Goal: Task Accomplishment & Management: Manage account settings

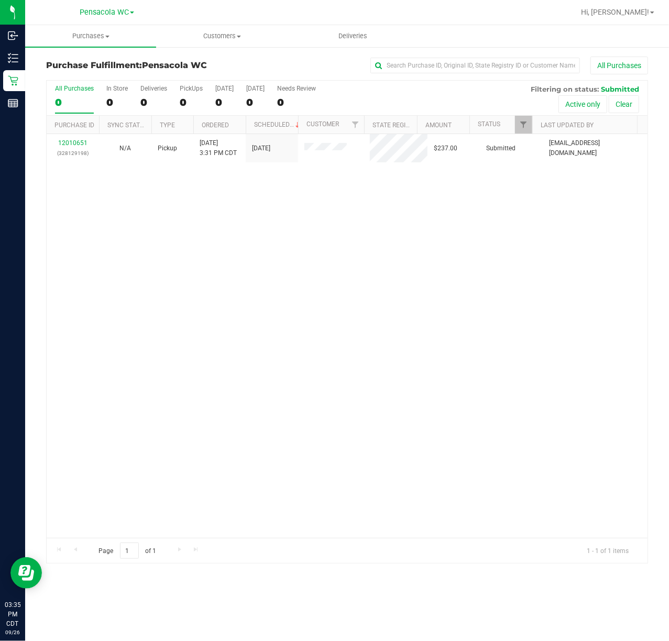
click at [97, 264] on div "12010651 (328129198) N/A Pickup [DATE] 3:31 PM CDT 9/26/2025 $237.00 Submitted …" at bounding box center [347, 336] width 601 height 404
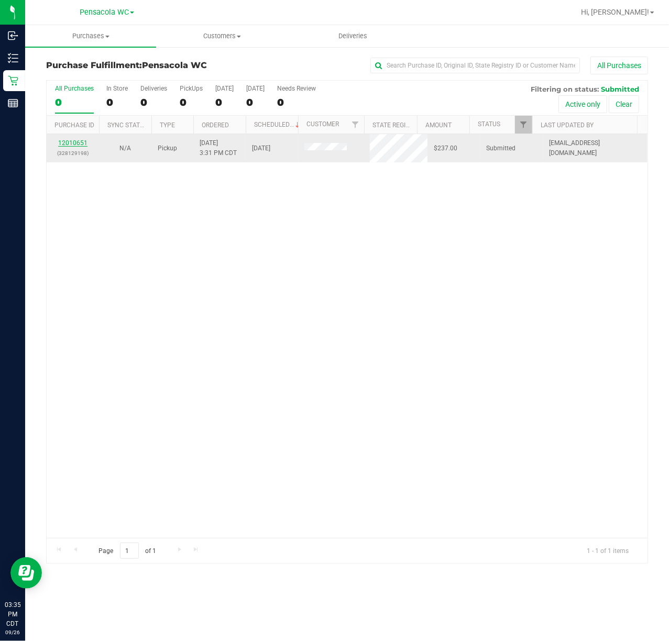
click at [72, 143] on link "12010651" at bounding box center [72, 142] width 29 height 7
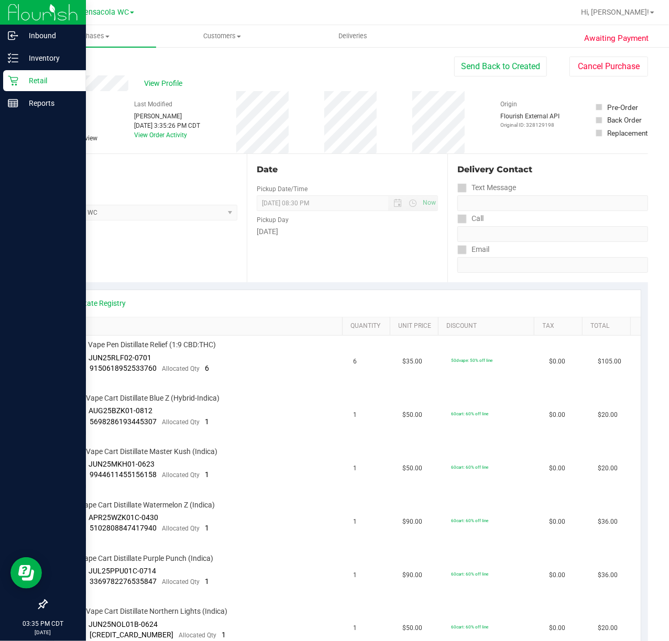
click at [13, 82] on icon at bounding box center [13, 80] width 10 height 10
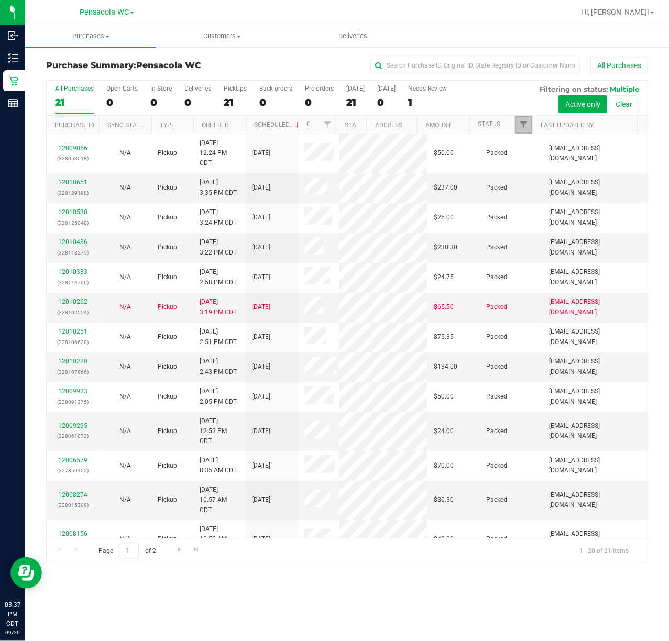
click at [524, 130] on link "Filter" at bounding box center [523, 125] width 17 height 18
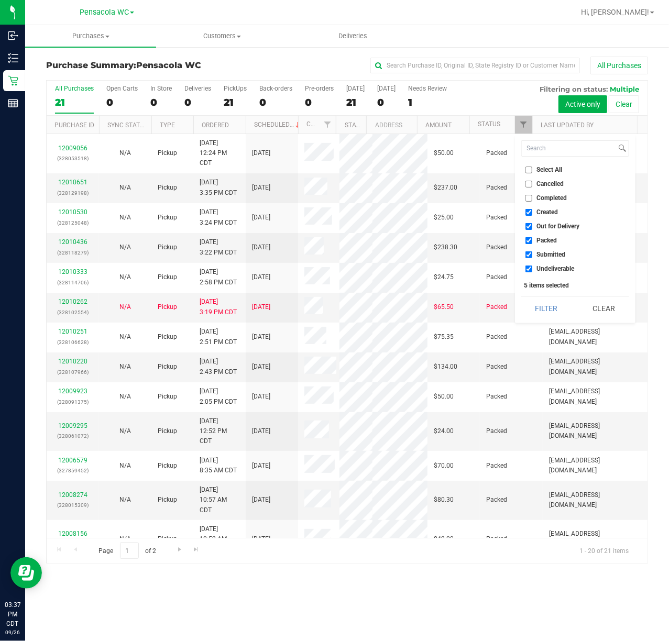
click at [537, 167] on span "Select All" at bounding box center [550, 170] width 26 height 6
click at [532, 167] on input "Select All" at bounding box center [528, 170] width 7 height 7
checkbox input "true"
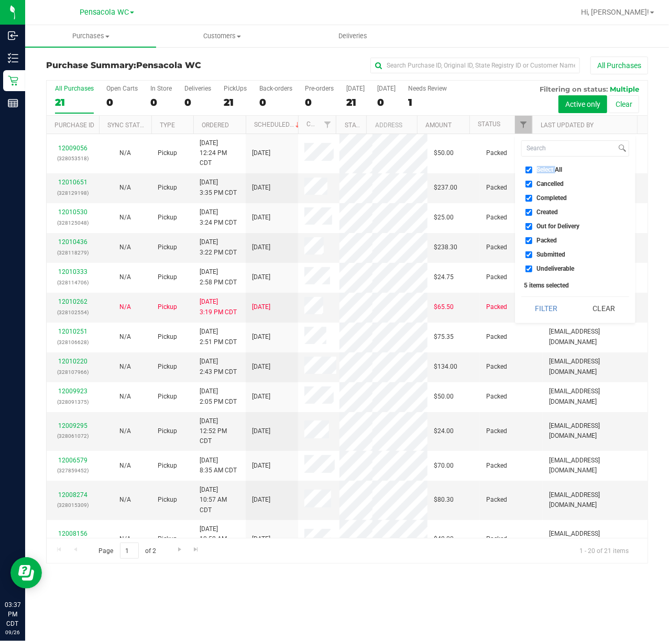
click at [537, 167] on span "Select All" at bounding box center [550, 170] width 26 height 6
click at [532, 167] on input "Select All" at bounding box center [528, 170] width 7 height 7
checkbox input "false"
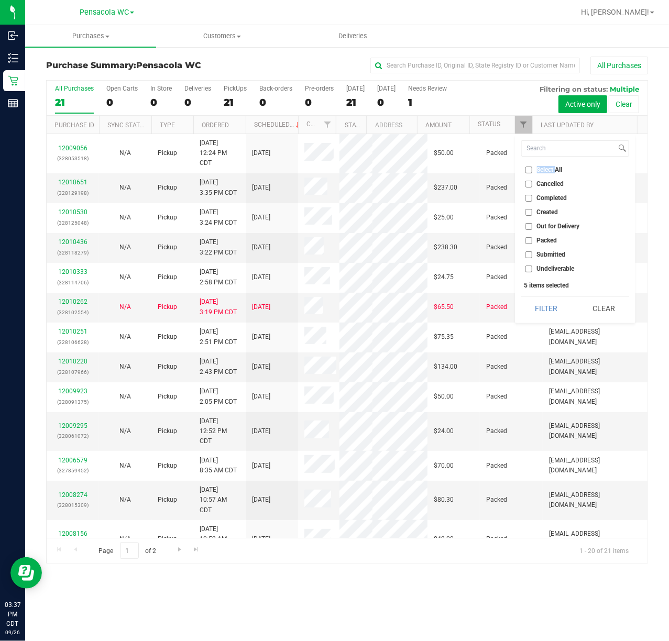
checkbox input "false"
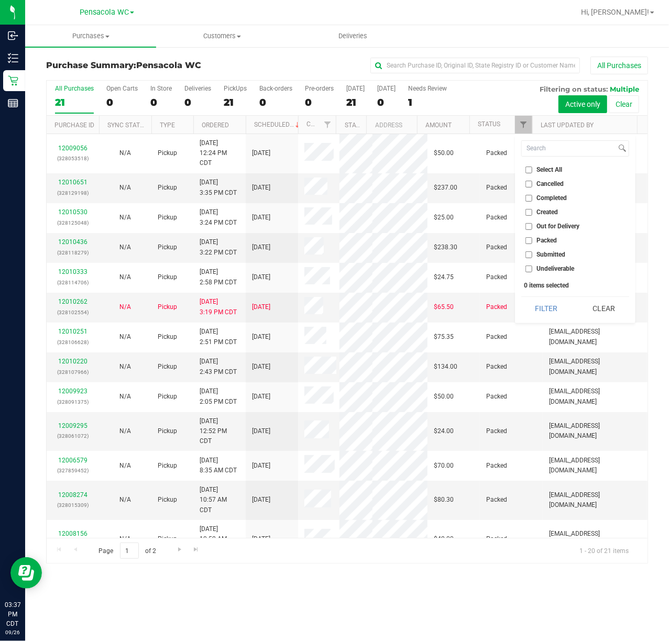
click at [543, 250] on li "Submitted" at bounding box center [575, 254] width 108 height 11
click at [530, 257] on input "Submitted" at bounding box center [528, 254] width 7 height 7
checkbox input "true"
click at [545, 316] on button "Filter" at bounding box center [546, 308] width 50 height 23
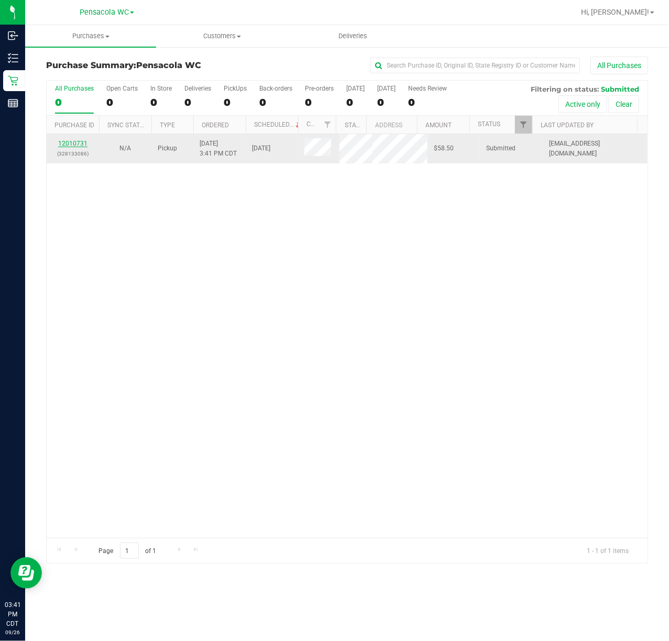
click at [81, 142] on link "12010731" at bounding box center [72, 143] width 29 height 7
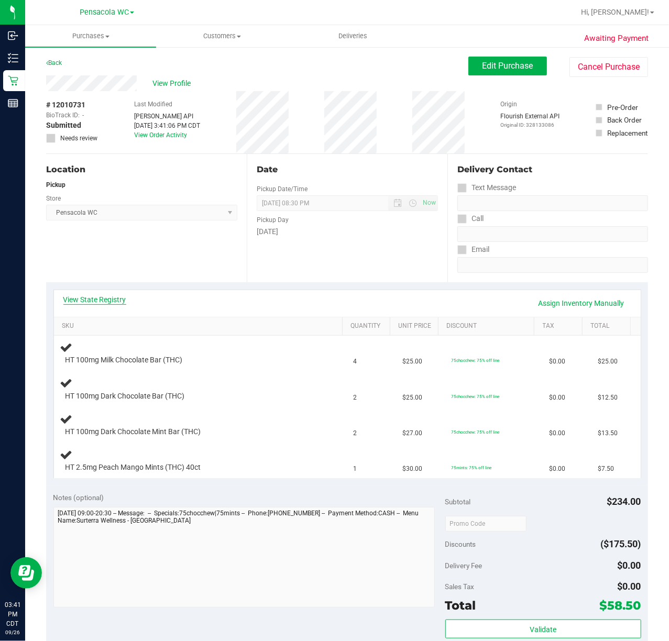
click at [101, 304] on link "View State Registry" at bounding box center [94, 299] width 63 height 10
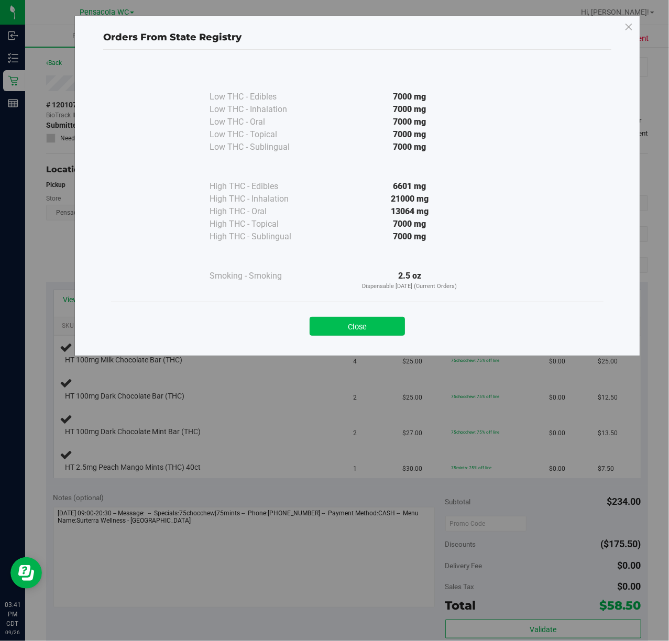
click at [363, 323] on button "Close" at bounding box center [357, 326] width 95 height 19
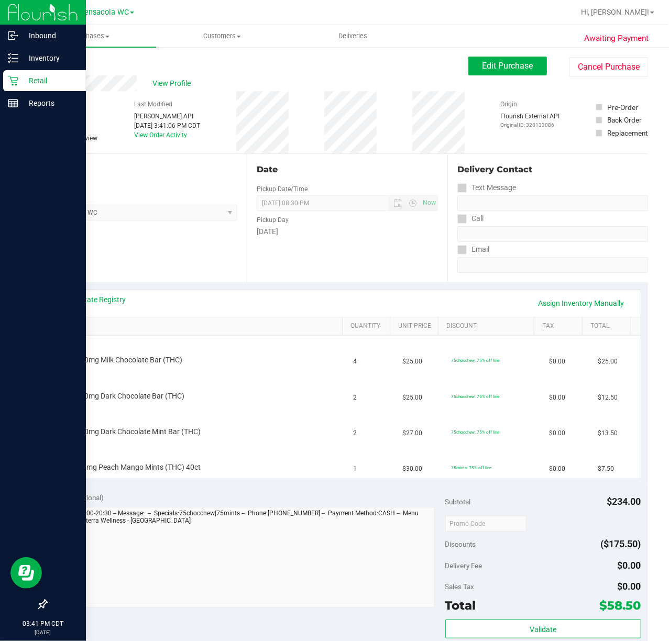
click at [30, 82] on p "Retail" at bounding box center [49, 80] width 63 height 13
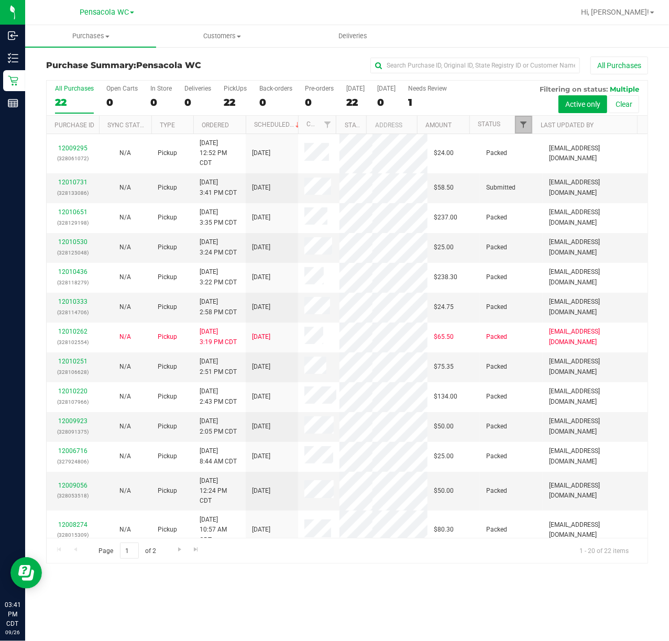
click at [523, 122] on span "Filter" at bounding box center [523, 124] width 8 height 8
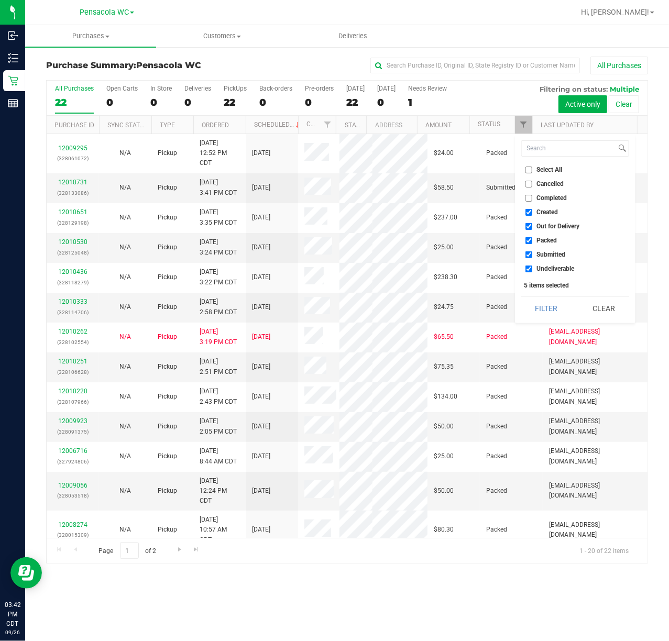
click at [528, 167] on input "Select All" at bounding box center [528, 170] width 7 height 7
checkbox input "true"
click at [526, 167] on input "Select All" at bounding box center [528, 170] width 7 height 7
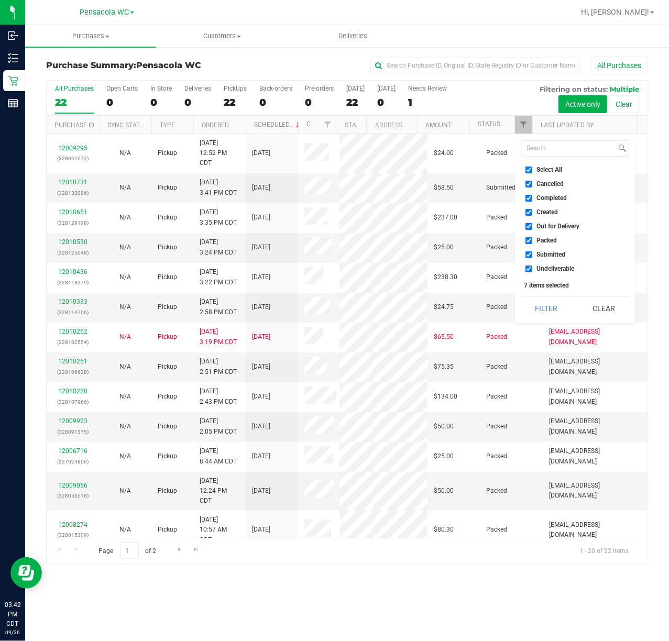
checkbox input "false"
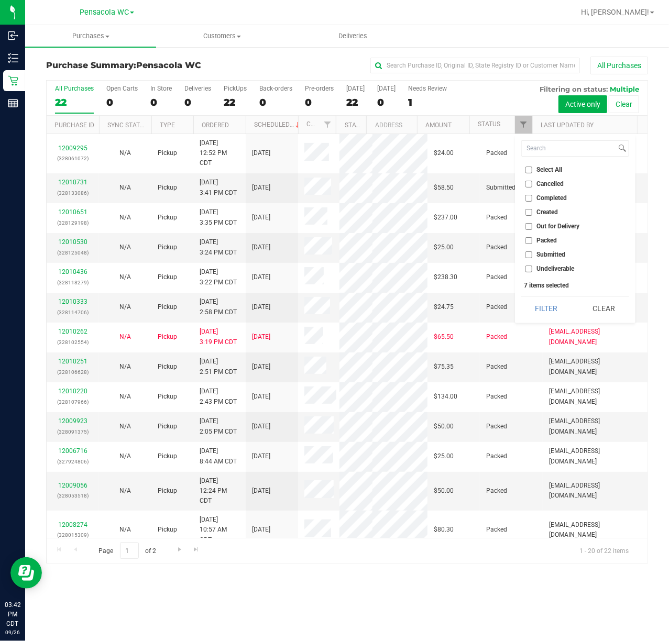
checkbox input "false"
click at [528, 259] on li "Submitted" at bounding box center [575, 254] width 108 height 11
click at [528, 256] on input "Submitted" at bounding box center [528, 254] width 7 height 7
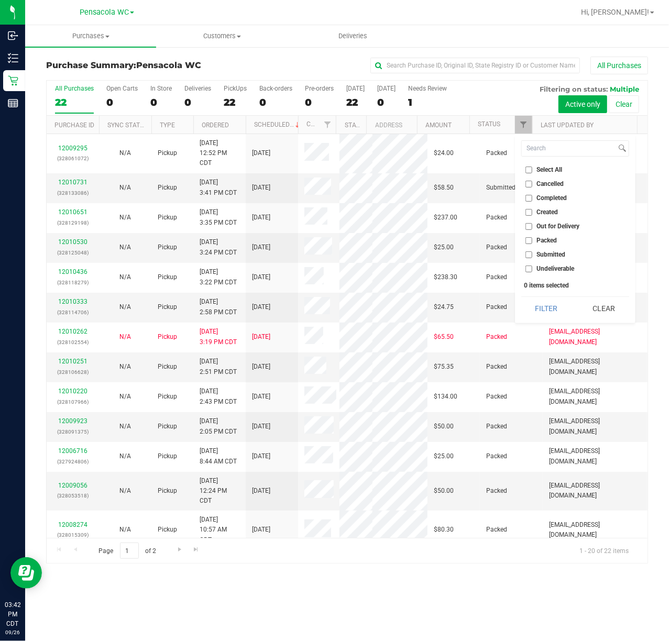
checkbox input "true"
click at [551, 313] on button "Filter" at bounding box center [546, 308] width 50 height 23
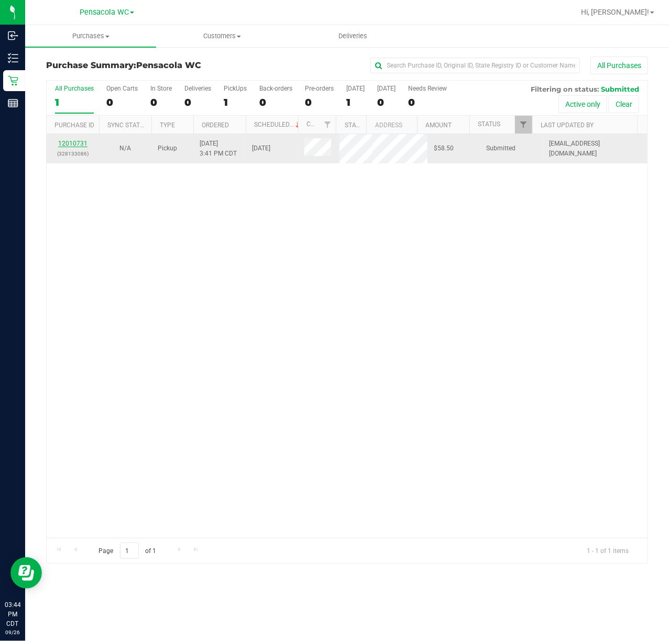
click at [63, 140] on link "12010731" at bounding box center [72, 143] width 29 height 7
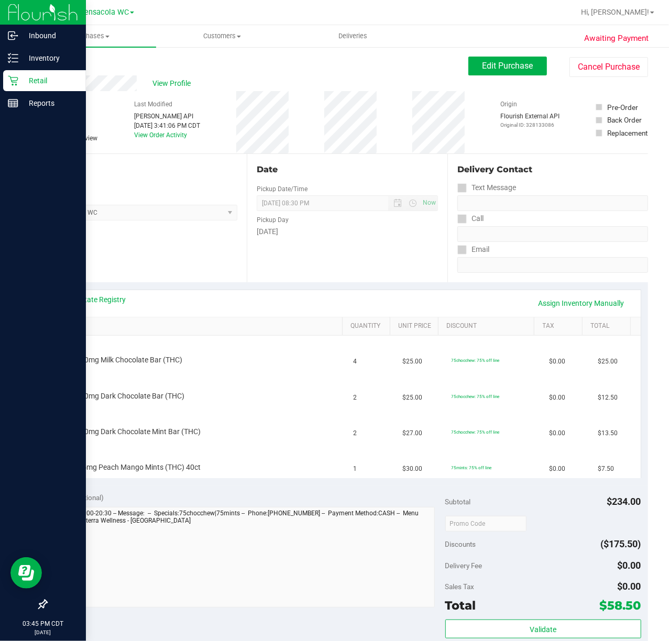
click at [30, 84] on p "Retail" at bounding box center [49, 80] width 63 height 13
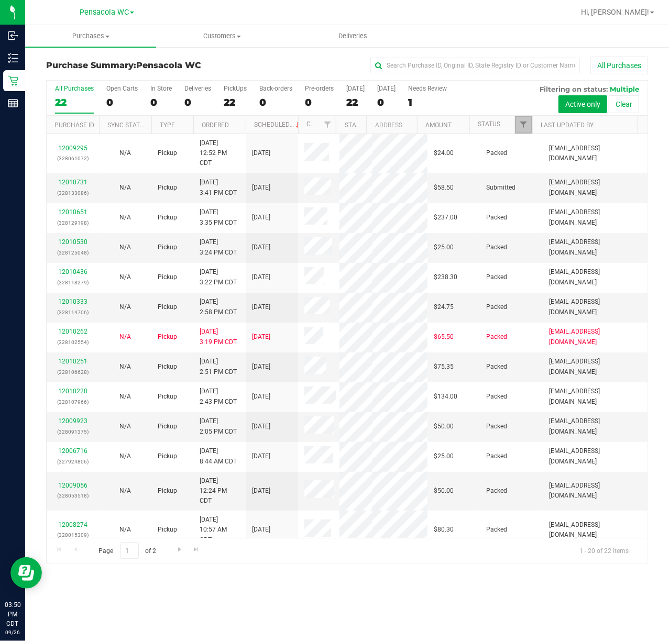
click at [519, 119] on link "Filter" at bounding box center [523, 125] width 17 height 18
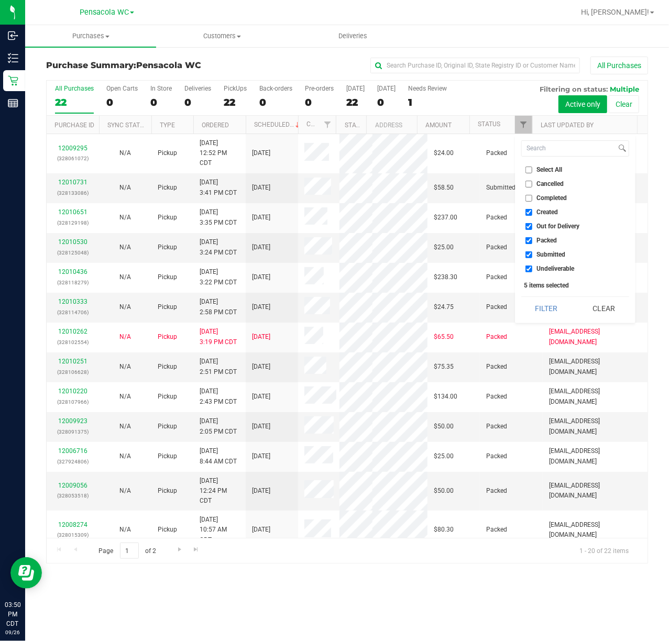
click at [525, 167] on input "Select All" at bounding box center [528, 170] width 7 height 7
checkbox input "true"
click at [525, 168] on input "Select All" at bounding box center [528, 170] width 7 height 7
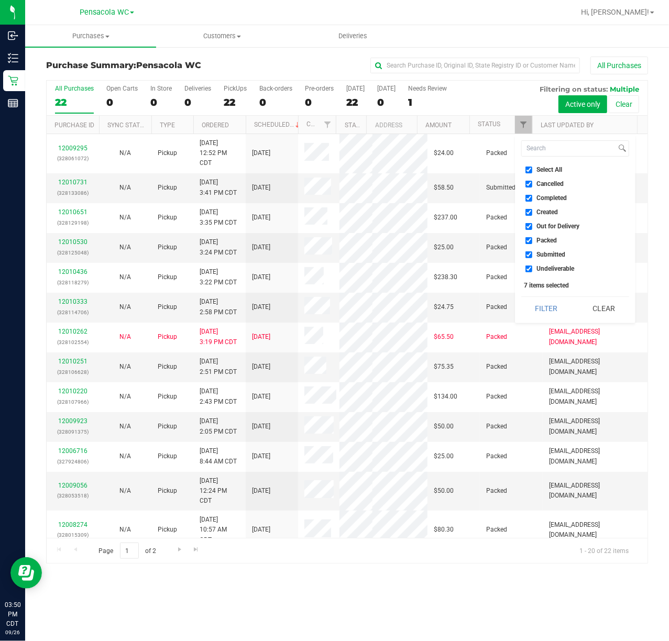
checkbox input "false"
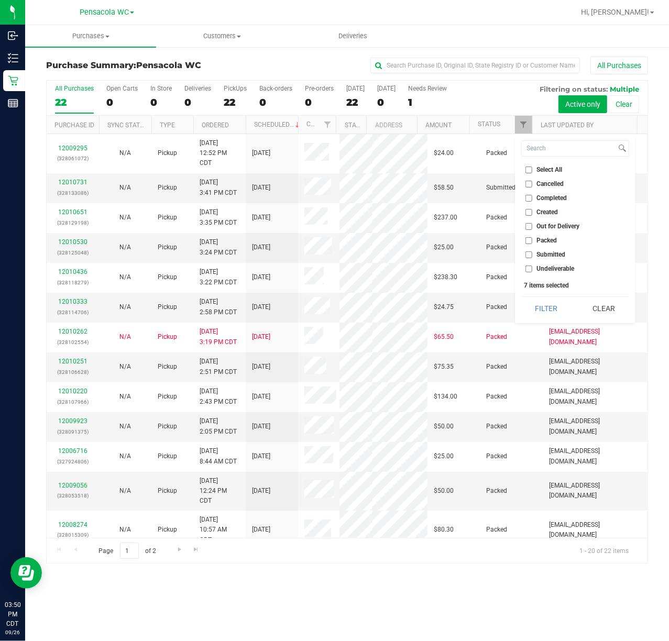
checkbox input "false"
click at [549, 260] on ul "Select All Cancelled Completed Created Out for Delivery Packed Submitted Undeli…" at bounding box center [575, 219] width 108 height 110
click at [549, 255] on span "Submitted" at bounding box center [551, 254] width 29 height 6
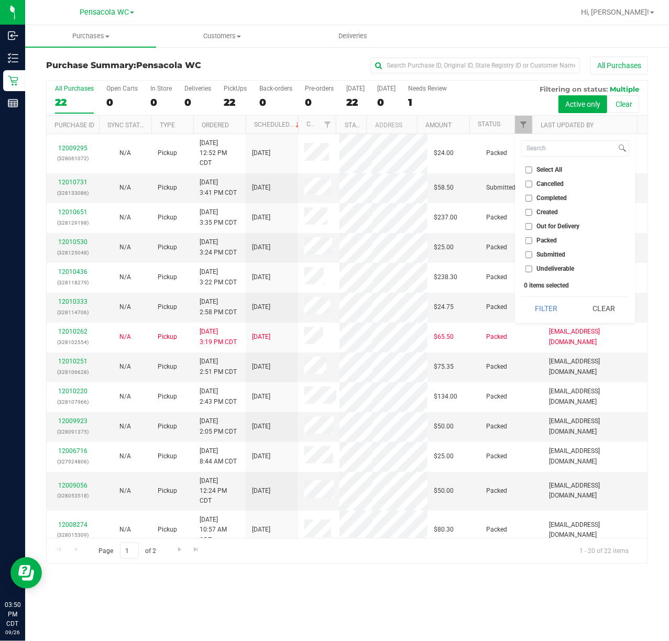
click at [532, 255] on input "Submitted" at bounding box center [528, 254] width 7 height 7
checkbox input "true"
click at [547, 313] on button "Filter" at bounding box center [546, 308] width 50 height 23
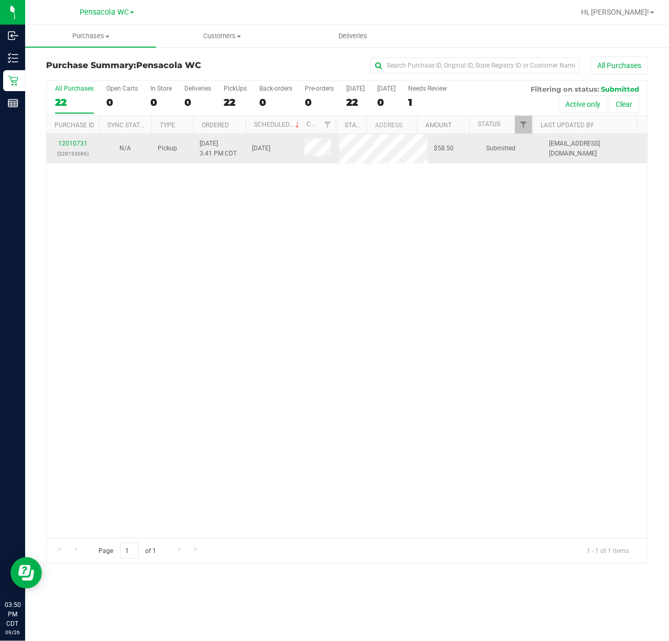
click at [76, 147] on div "12010731 (328133086)" at bounding box center [73, 149] width 40 height 20
click at [74, 147] on link "12010731" at bounding box center [72, 143] width 29 height 7
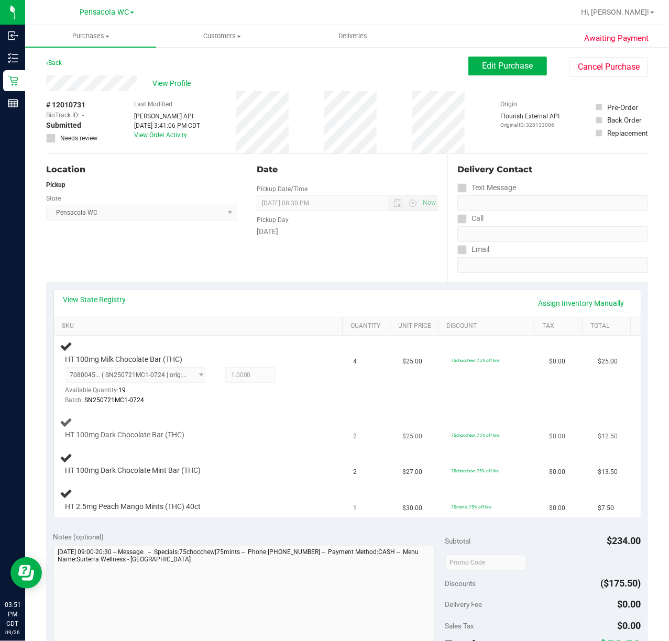
click at [260, 440] on div at bounding box center [191, 440] width 252 height 1
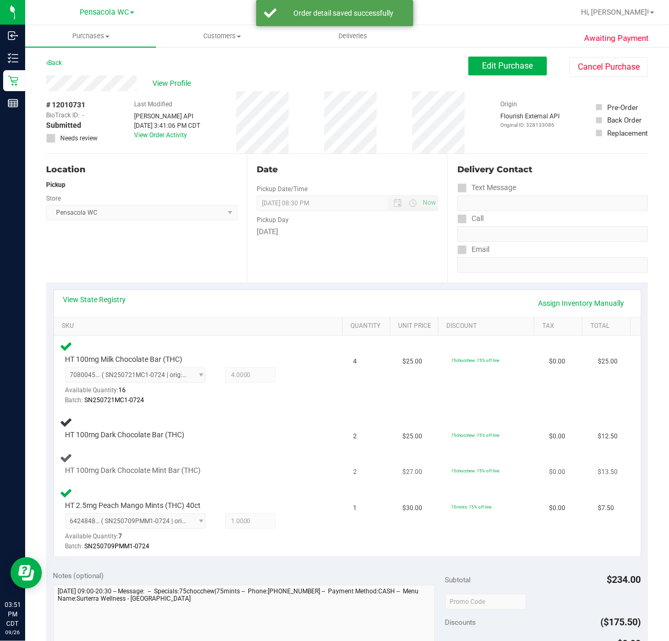
click at [271, 459] on div "HT 100mg Dark Chocolate Mint Bar (THC)" at bounding box center [200, 463] width 281 height 25
click at [283, 497] on div "HT 2.5mg Peach Mango Mints (THC) 40ct 6424848173336348 ( SN250709PMM1-0724 | or…" at bounding box center [200, 520] width 281 height 66
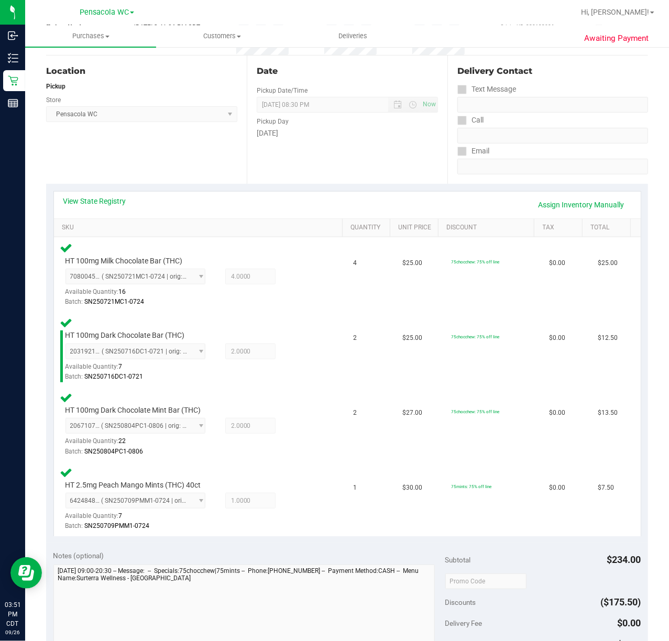
scroll to position [317, 0]
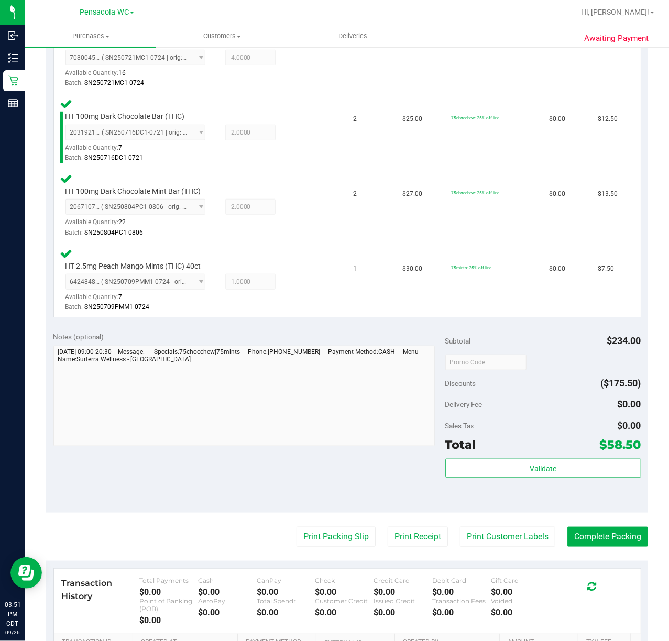
click at [483, 443] on div "Total $58.50" at bounding box center [543, 444] width 196 height 19
click at [544, 490] on div "Validate" at bounding box center [543, 482] width 196 height 47
click at [581, 460] on button "Validate" at bounding box center [543, 468] width 196 height 19
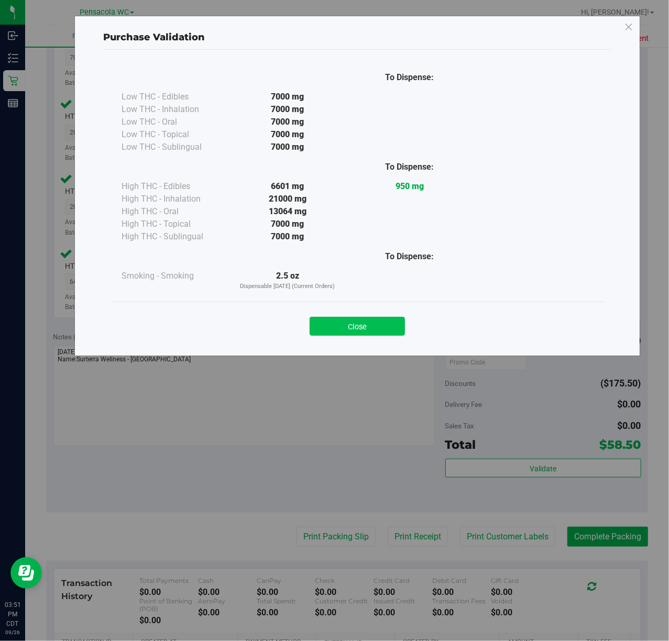
click at [382, 327] on button "Close" at bounding box center [357, 326] width 95 height 19
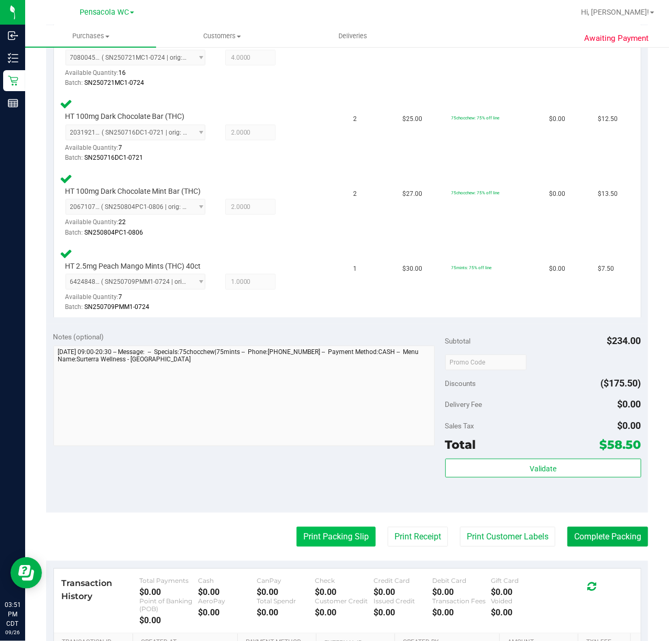
click at [325, 537] on button "Print Packing Slip" at bounding box center [335, 537] width 79 height 20
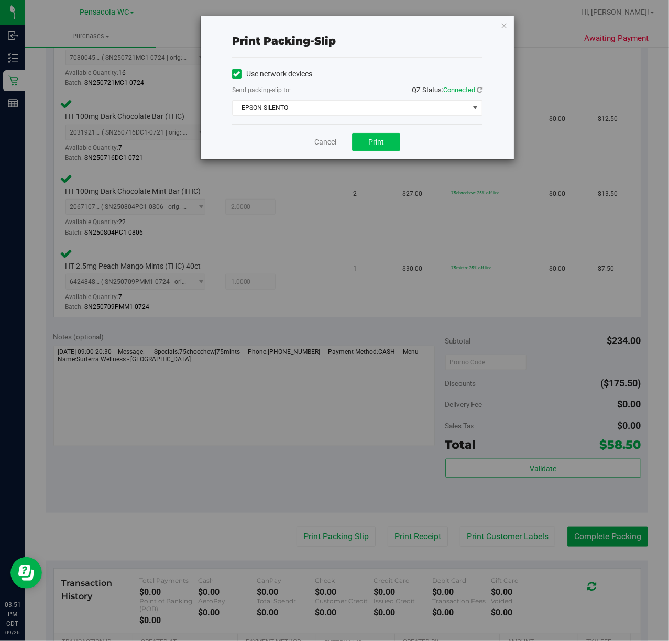
click at [380, 146] on span "Print" at bounding box center [376, 142] width 16 height 8
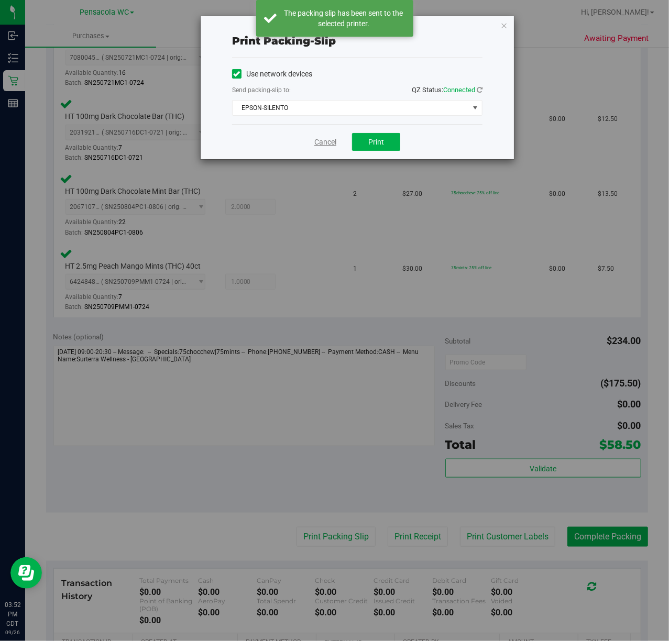
click at [329, 145] on link "Cancel" at bounding box center [325, 142] width 22 height 11
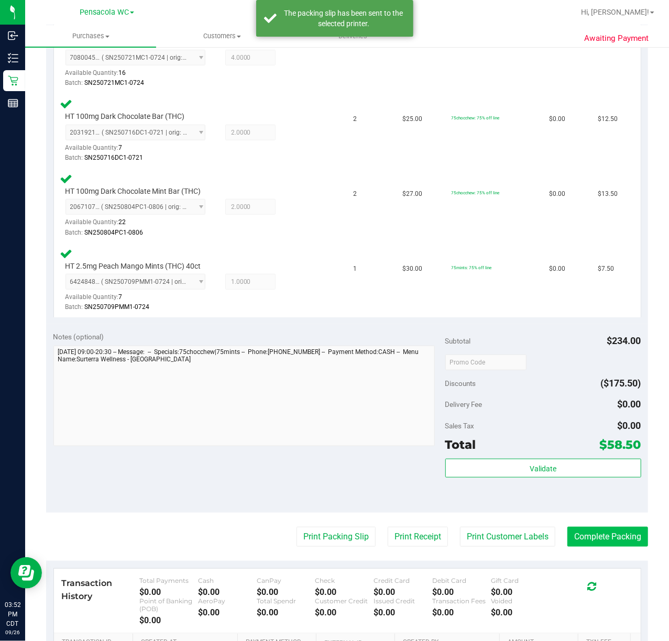
click at [616, 536] on button "Complete Packing" at bounding box center [607, 537] width 81 height 20
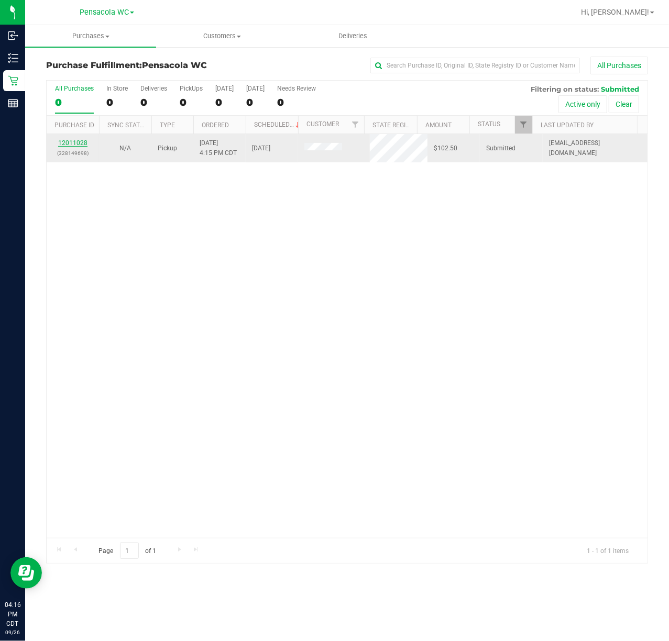
click at [78, 143] on link "12011028" at bounding box center [72, 142] width 29 height 7
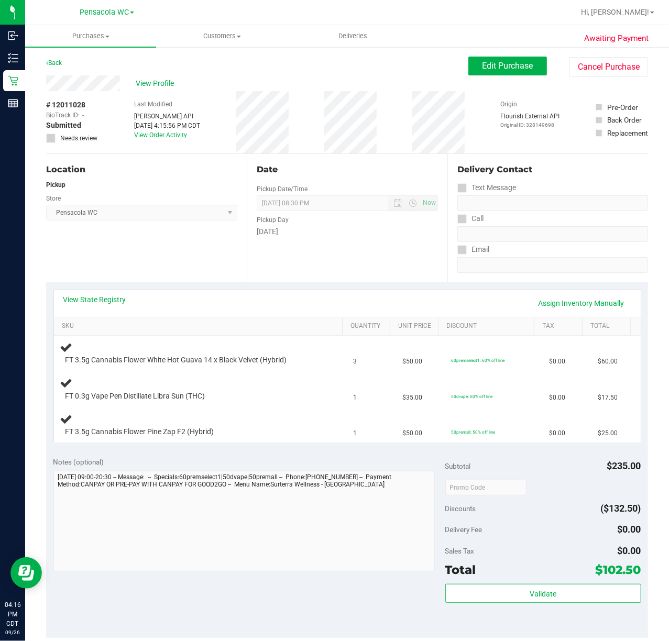
click at [108, 292] on div "View State Registry Assign Inventory Manually" at bounding box center [347, 303] width 587 height 27
click at [111, 300] on link "View State Registry" at bounding box center [94, 299] width 63 height 10
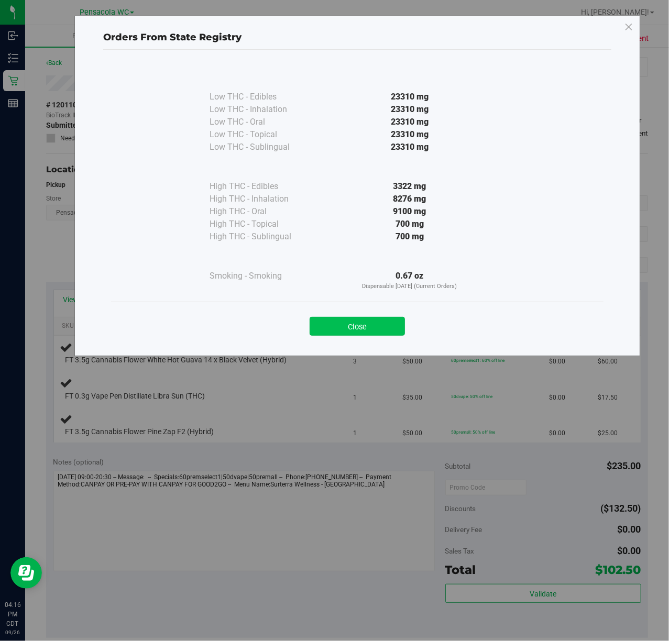
click at [357, 327] on button "Close" at bounding box center [357, 326] width 95 height 19
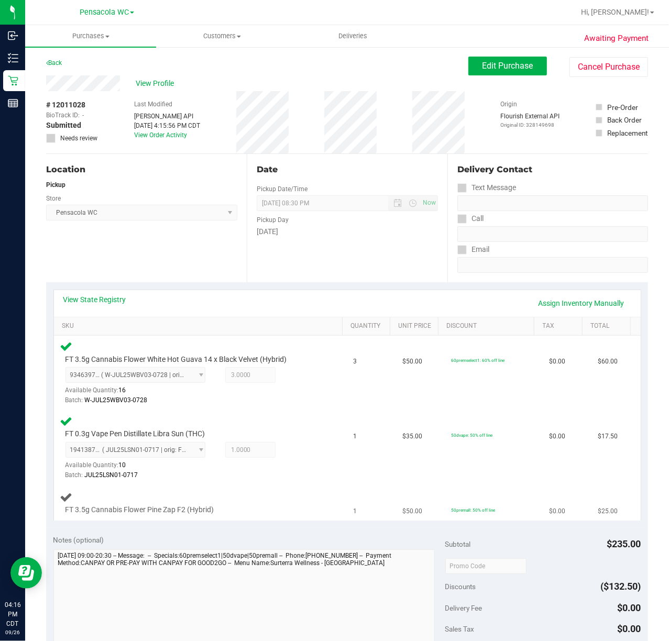
click at [250, 509] on div "FT 3.5g Cannabis Flower Pine Zap F2 (Hybrid)" at bounding box center [189, 510] width 258 height 10
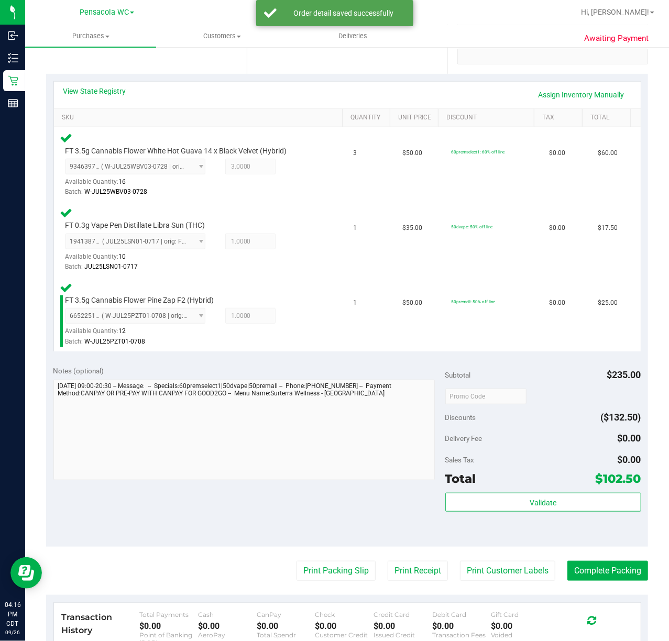
scroll to position [215, 0]
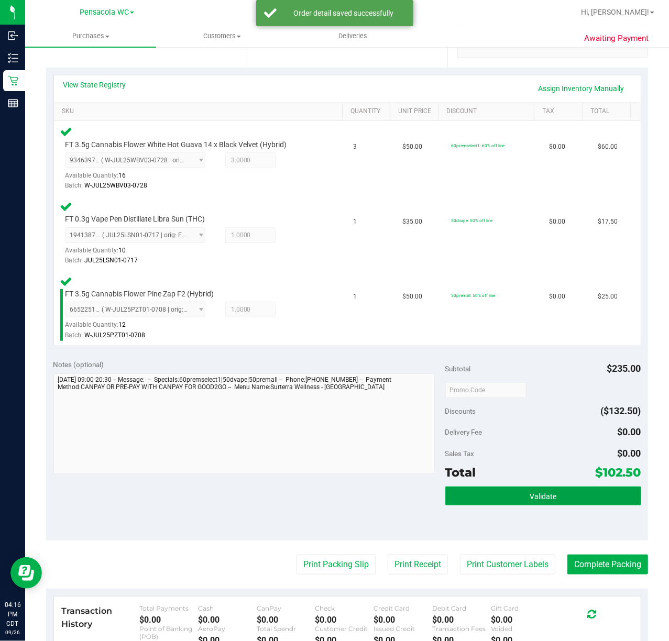
click at [535, 492] on span "Validate" at bounding box center [543, 496] width 27 height 8
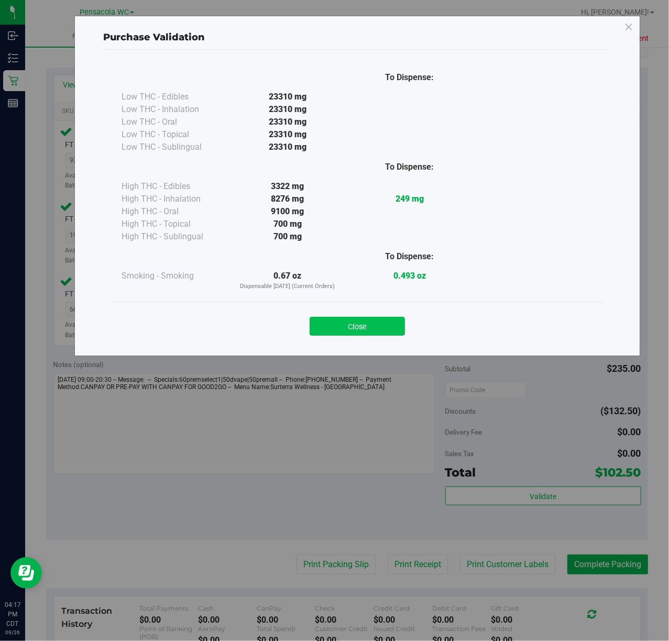
click at [365, 330] on button "Close" at bounding box center [357, 326] width 95 height 19
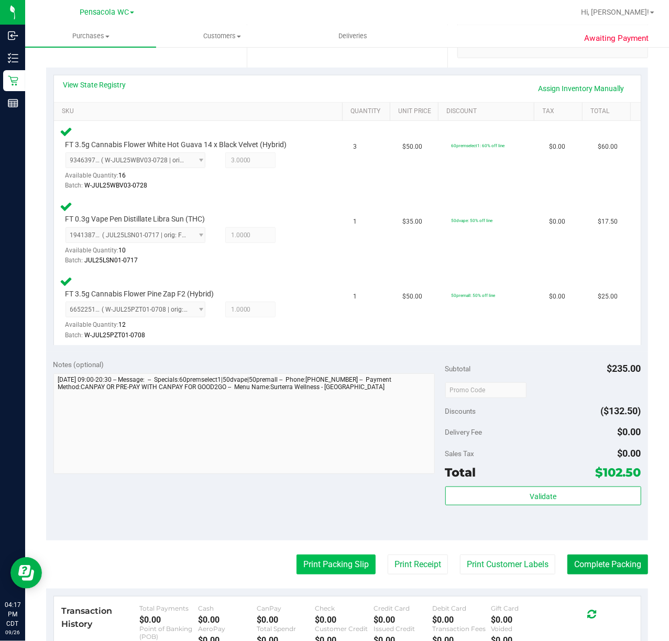
click at [311, 568] on button "Print Packing Slip" at bounding box center [335, 565] width 79 height 20
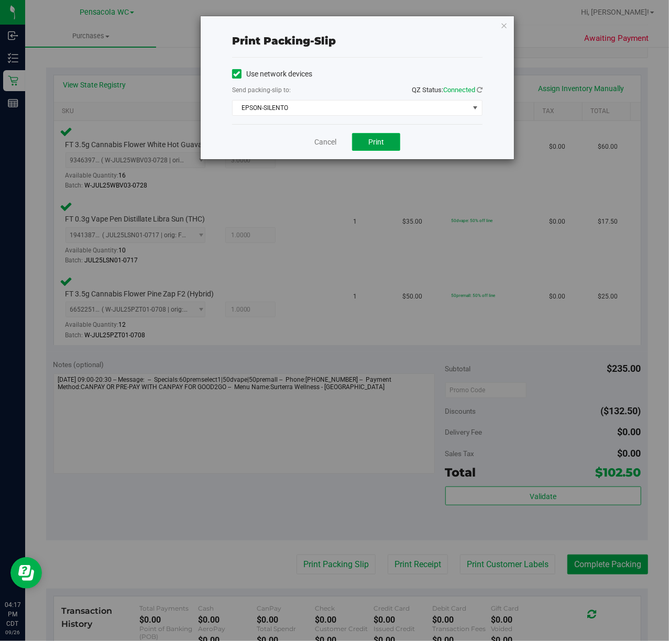
click at [388, 137] on button "Print" at bounding box center [376, 142] width 48 height 18
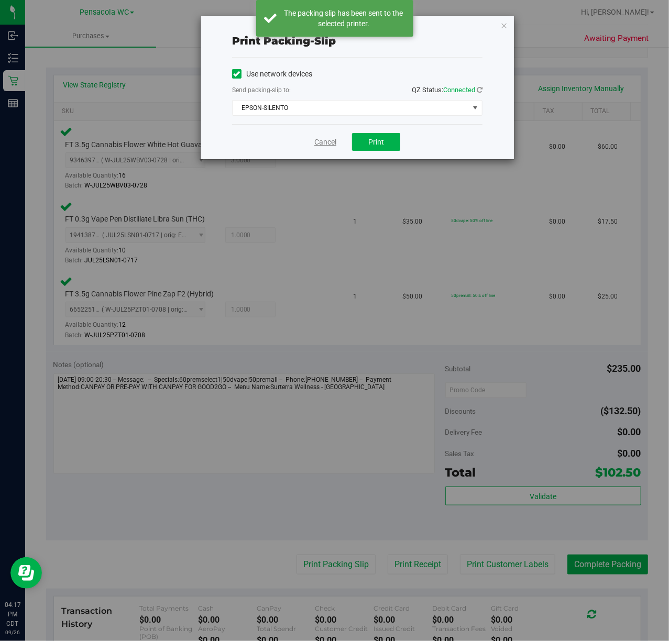
click at [323, 145] on link "Cancel" at bounding box center [325, 142] width 22 height 11
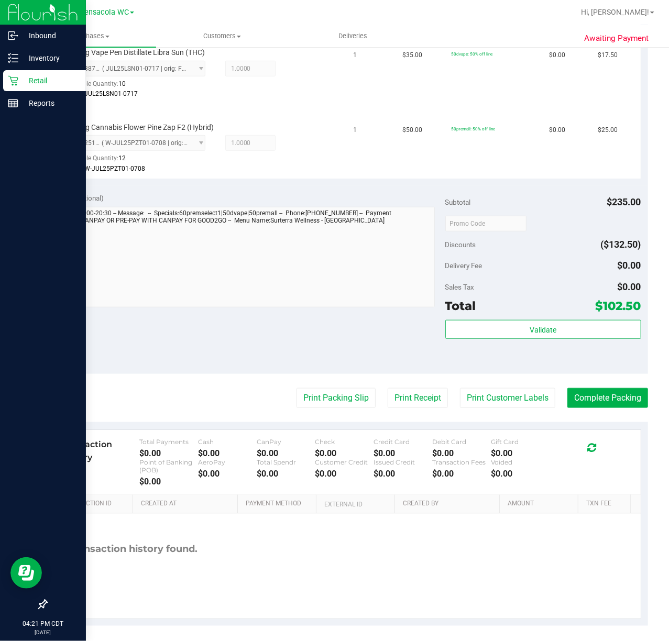
scroll to position [388, 0]
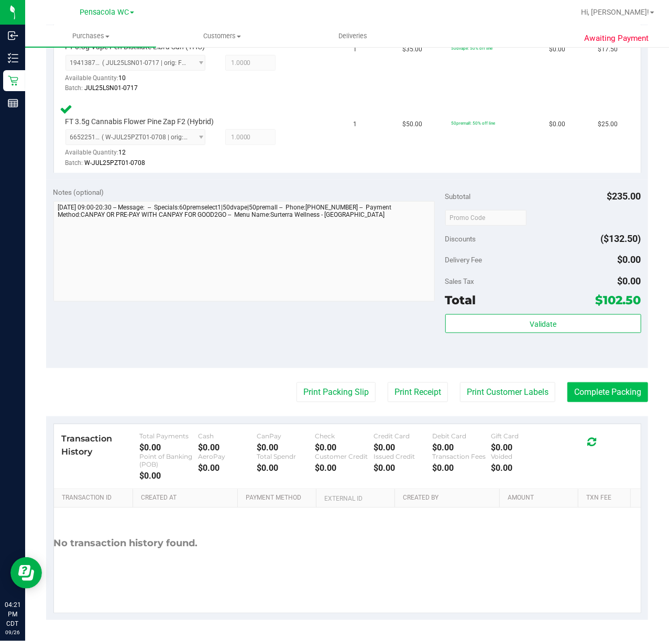
click at [575, 387] on button "Complete Packing" at bounding box center [607, 392] width 81 height 20
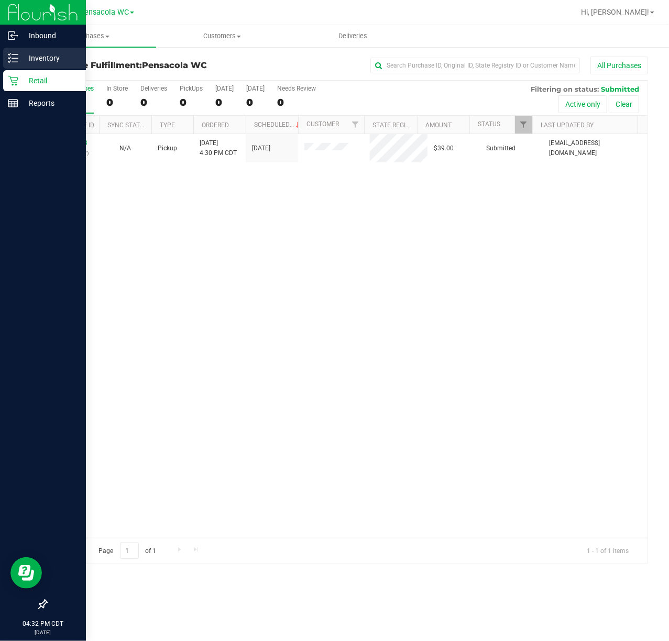
click at [15, 54] on line at bounding box center [15, 54] width 6 height 0
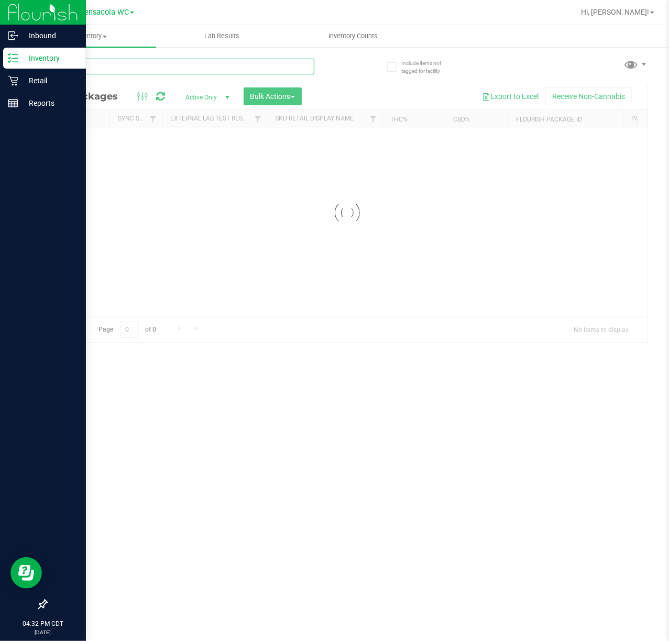
click at [155, 66] on input "text" at bounding box center [180, 67] width 268 height 16
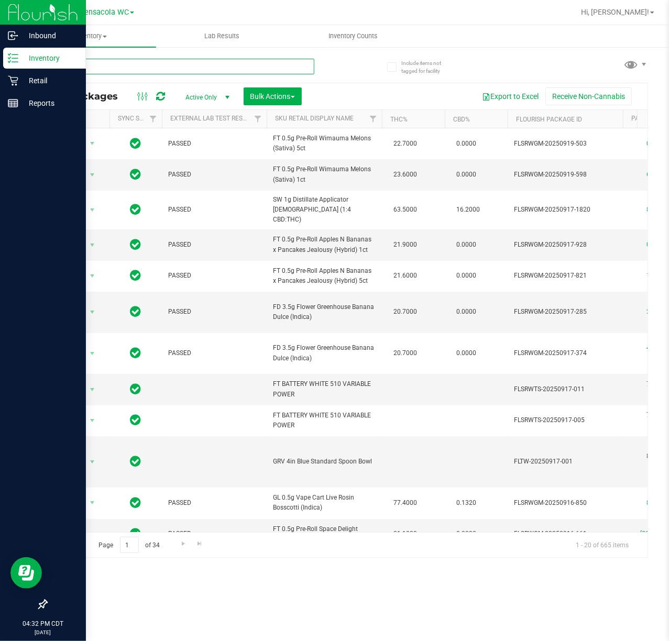
type input "boss"
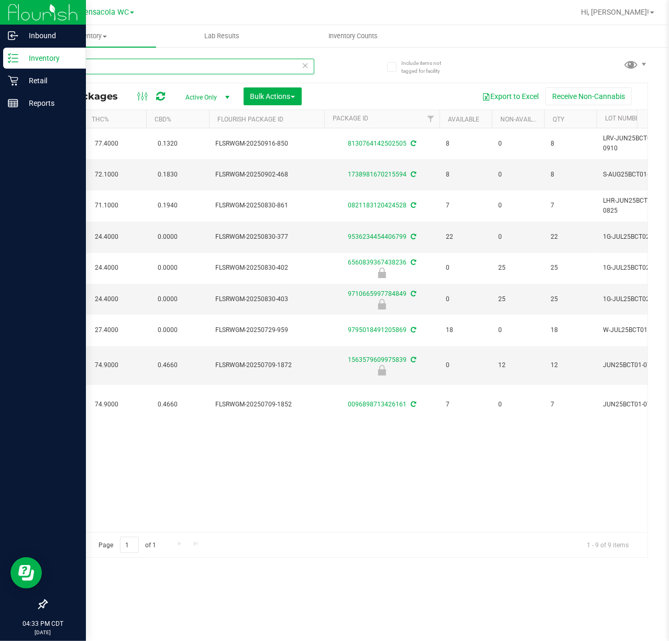
scroll to position [0, 300]
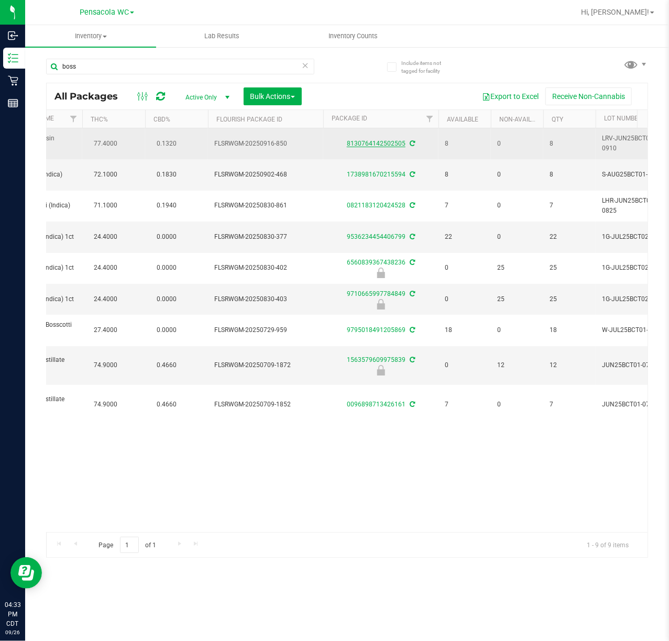
click at [396, 143] on link "8130764142502505" at bounding box center [376, 143] width 59 height 7
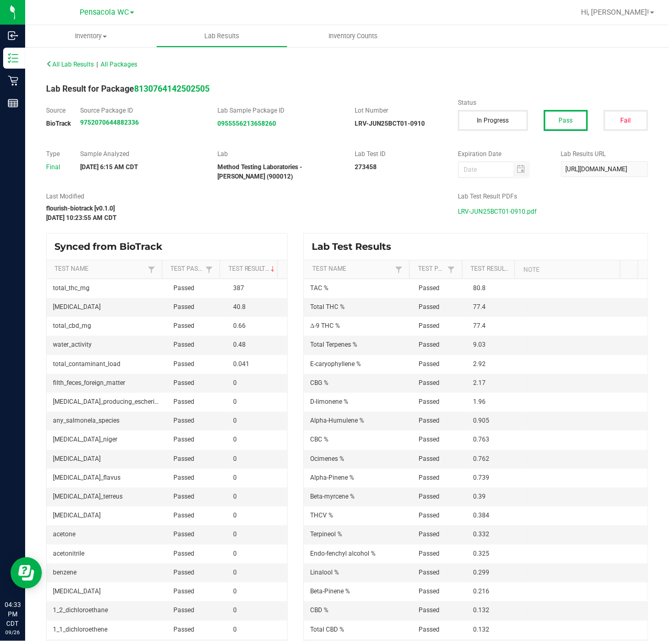
click at [484, 215] on span "LRV-JUN25BCT01-0910.pdf" at bounding box center [497, 212] width 79 height 16
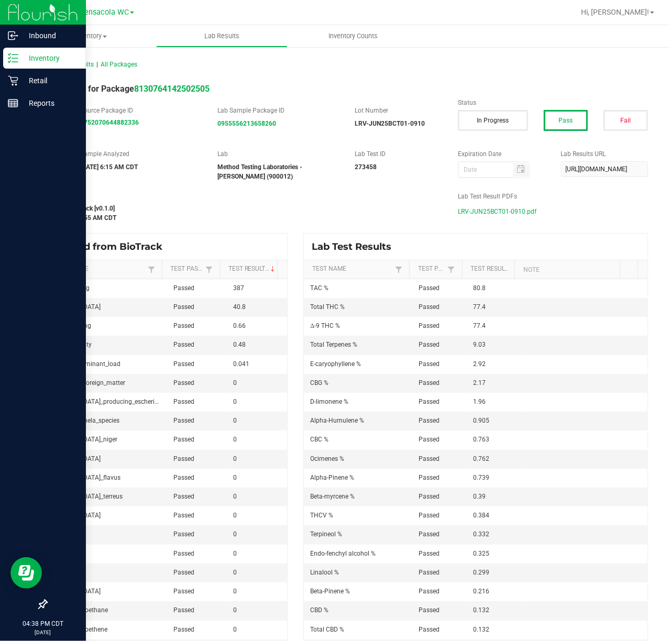
click at [17, 58] on line at bounding box center [15, 58] width 6 height 0
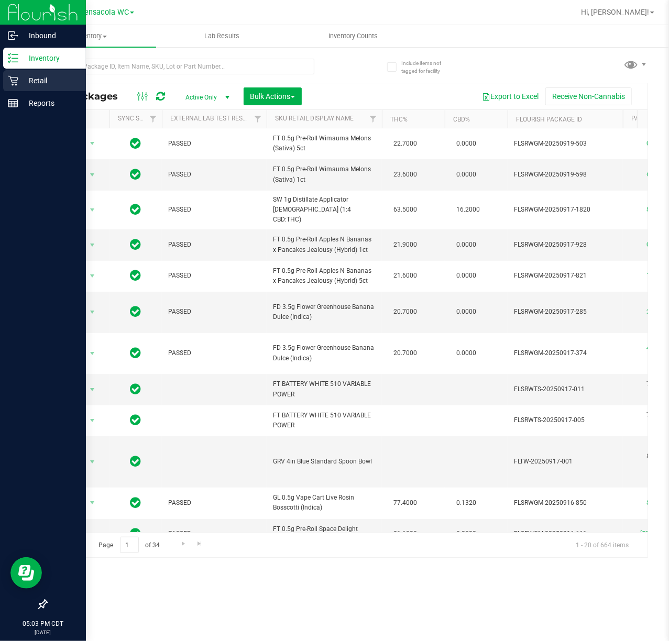
click at [8, 81] on icon at bounding box center [13, 80] width 10 height 10
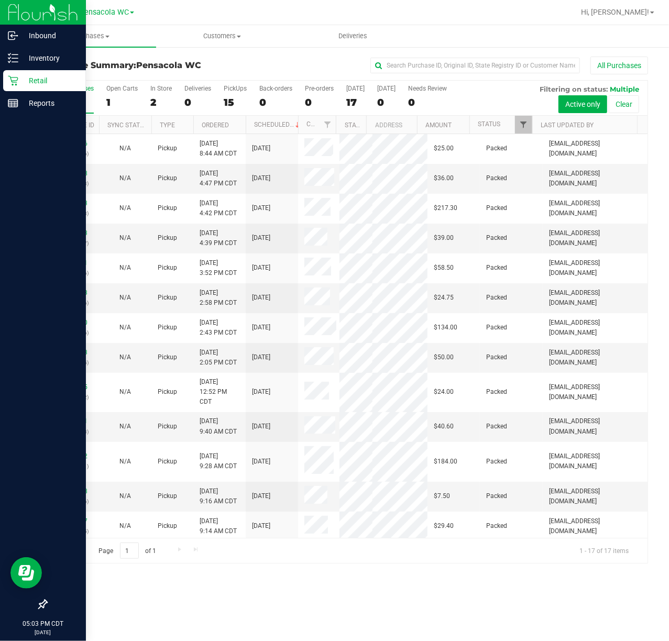
click at [524, 125] on span "Filter" at bounding box center [523, 124] width 8 height 8
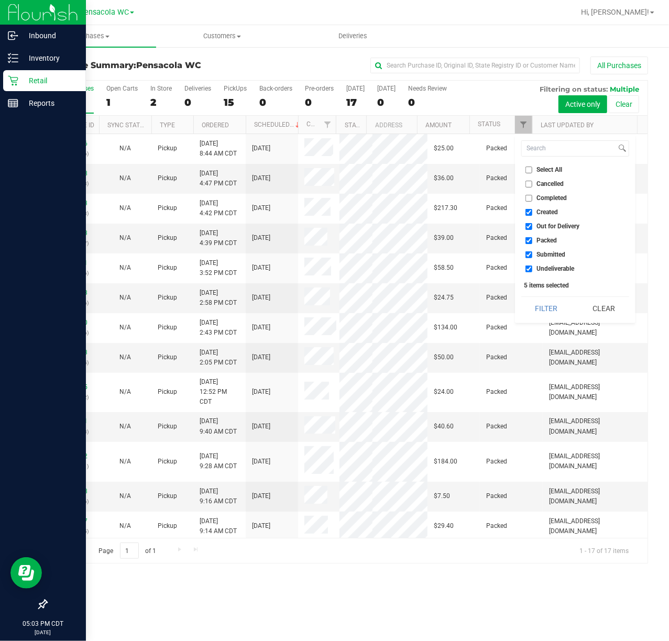
click at [552, 170] on span "Select All" at bounding box center [550, 170] width 26 height 6
click at [532, 170] on input "Select All" at bounding box center [528, 170] width 7 height 7
checkbox input "true"
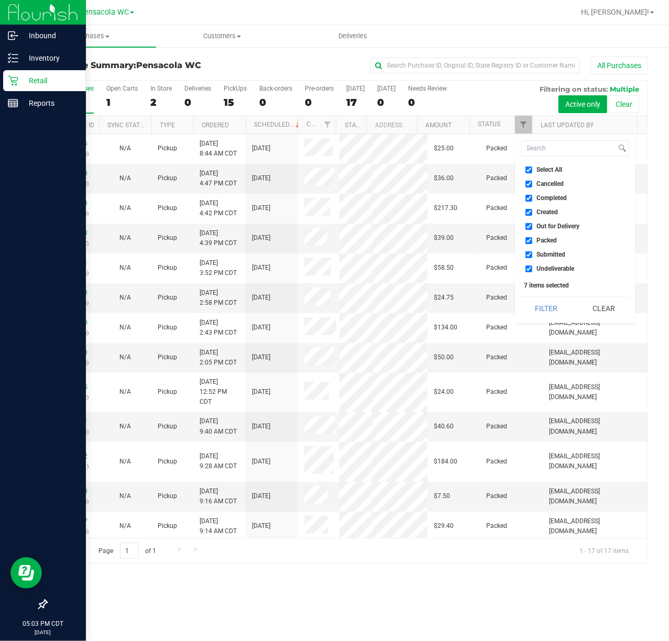
click at [543, 172] on span "Select All" at bounding box center [550, 170] width 26 height 6
click at [532, 172] on input "Select All" at bounding box center [528, 170] width 7 height 7
checkbox input "false"
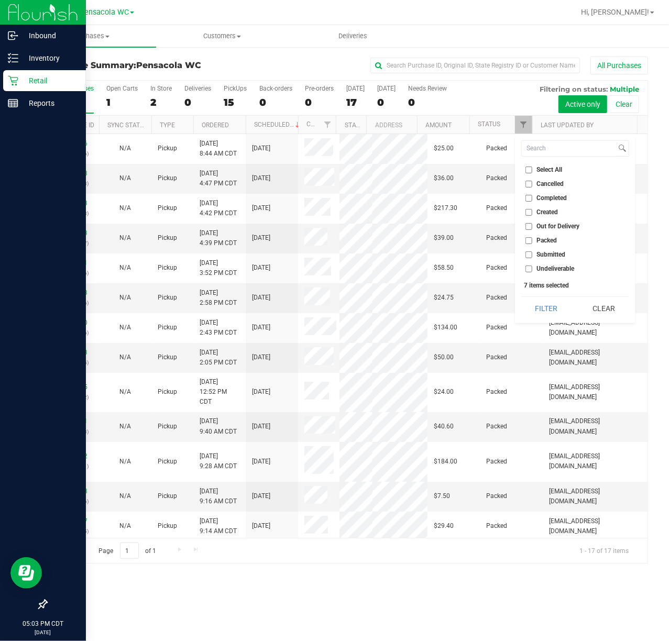
checkbox input "false"
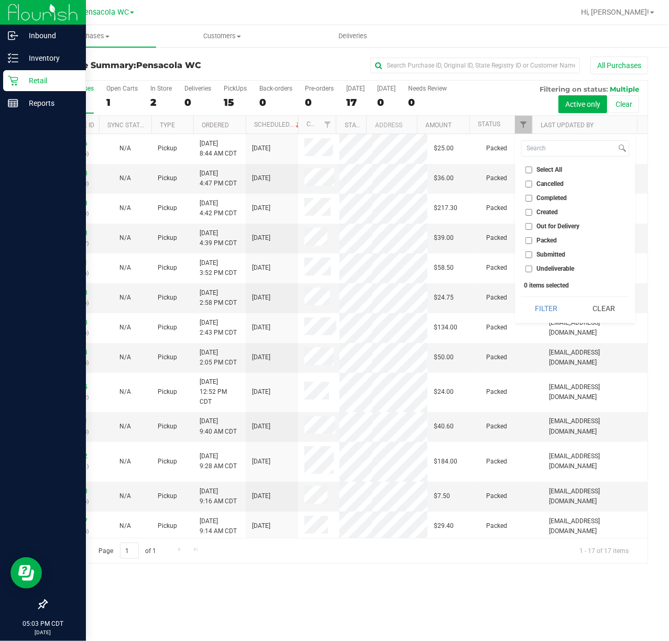
click at [543, 254] on span "Submitted" at bounding box center [551, 254] width 29 height 6
click at [532, 254] on input "Submitted" at bounding box center [528, 254] width 7 height 7
checkbox input "true"
click at [536, 310] on button "Filter" at bounding box center [546, 308] width 50 height 23
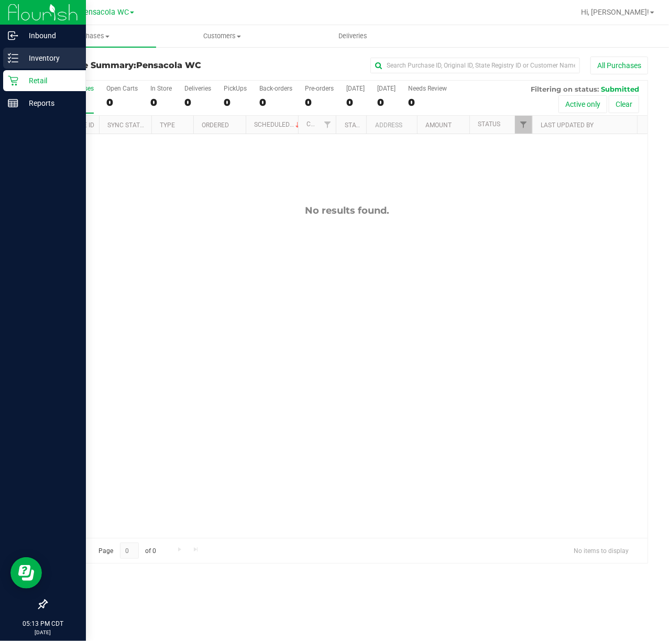
click at [22, 57] on p "Inventory" at bounding box center [49, 58] width 63 height 13
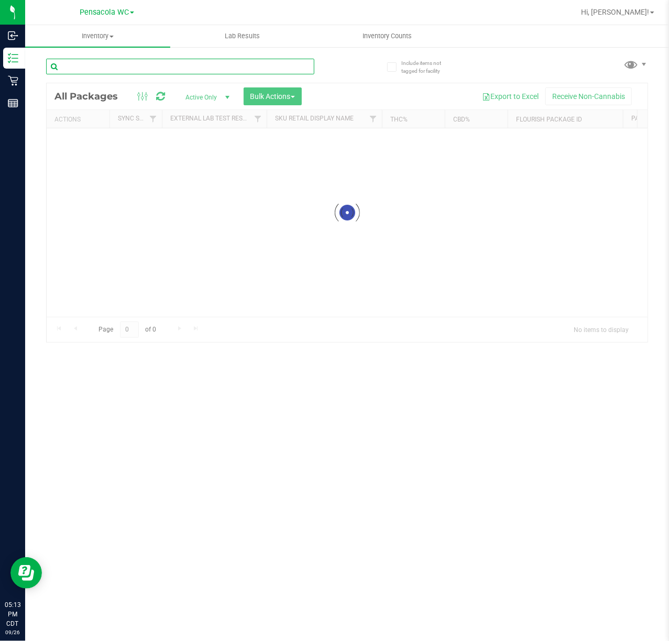
click at [210, 70] on input "text" at bounding box center [180, 67] width 268 height 16
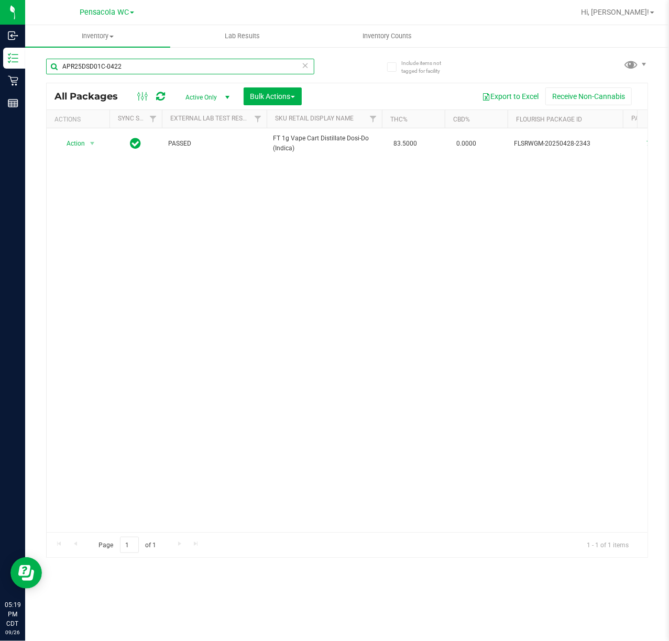
type input "APR25DSD01C-0422"
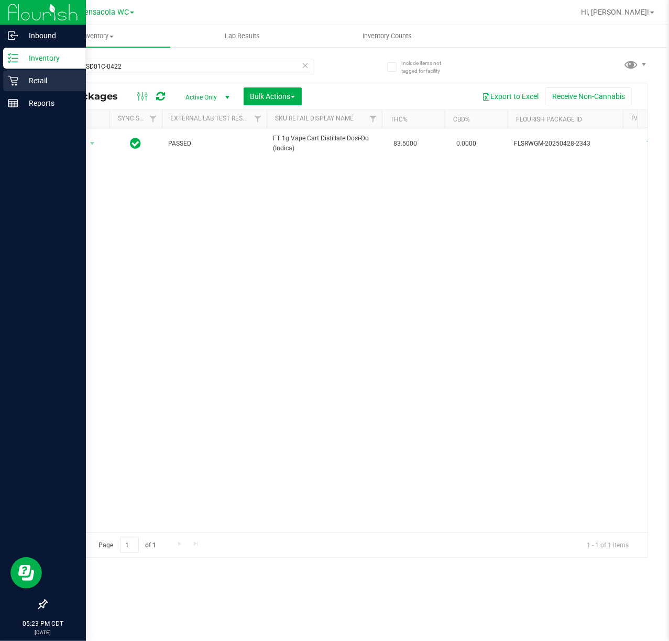
drag, startPoint x: 21, startPoint y: 78, endPoint x: 28, endPoint y: 76, distance: 6.5
click at [22, 78] on p "Retail" at bounding box center [49, 80] width 63 height 13
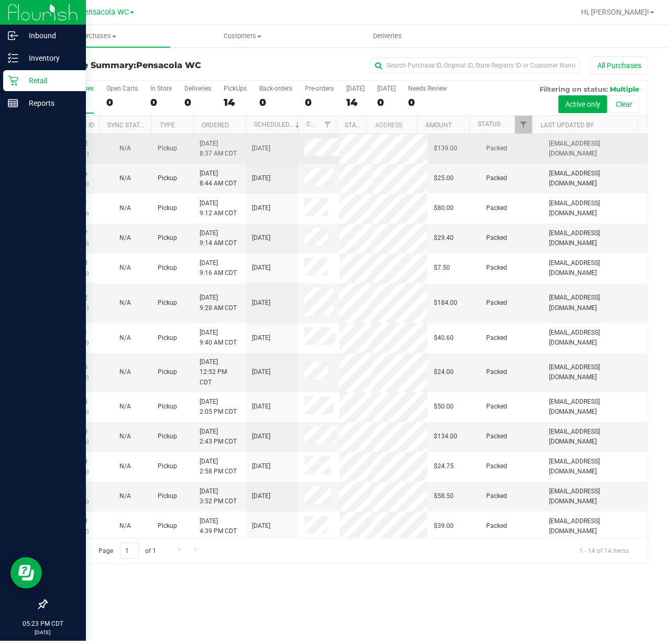
click at [427, 161] on td "$139.00" at bounding box center [453, 149] width 52 height 30
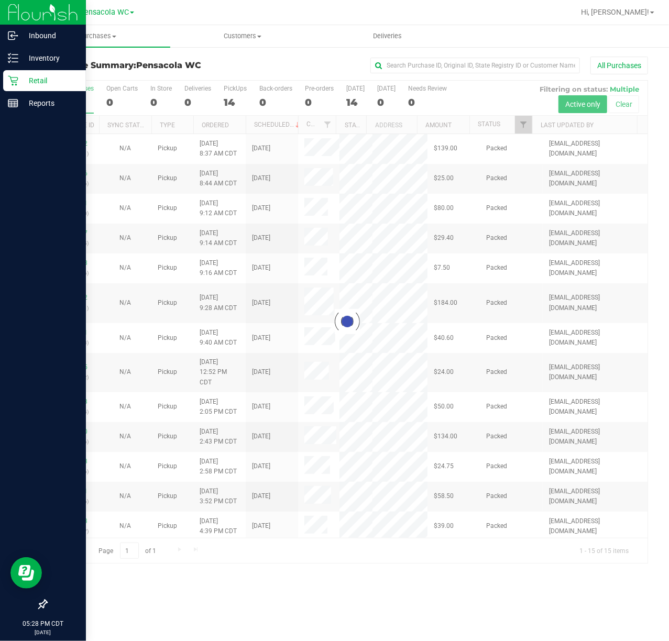
click at [13, 80] on icon at bounding box center [13, 80] width 10 height 10
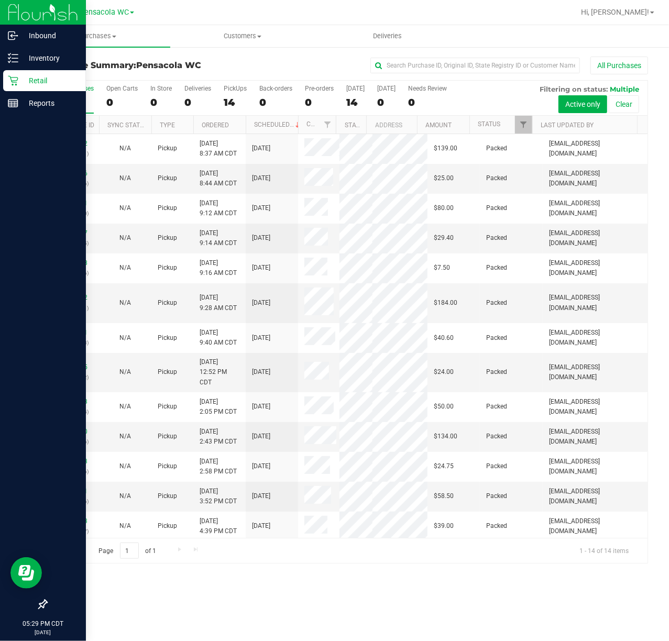
click at [56, 78] on p "Retail" at bounding box center [49, 80] width 63 height 13
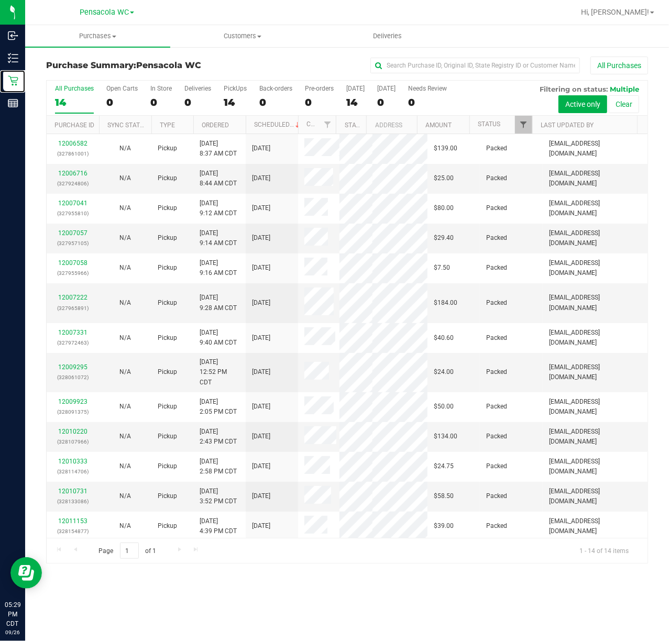
click at [523, 126] on span "Filter" at bounding box center [523, 124] width 8 height 8
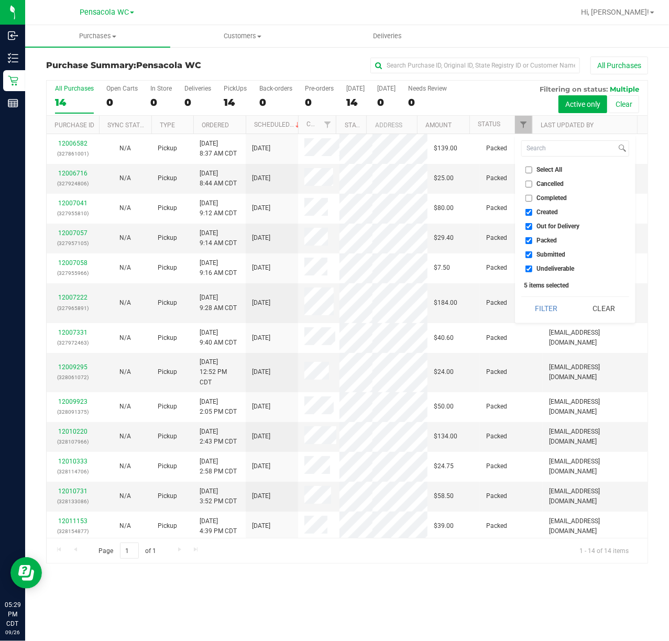
click at [528, 170] on input "Select All" at bounding box center [528, 170] width 7 height 7
checkbox input "true"
click at [529, 170] on input "Select All" at bounding box center [528, 170] width 7 height 7
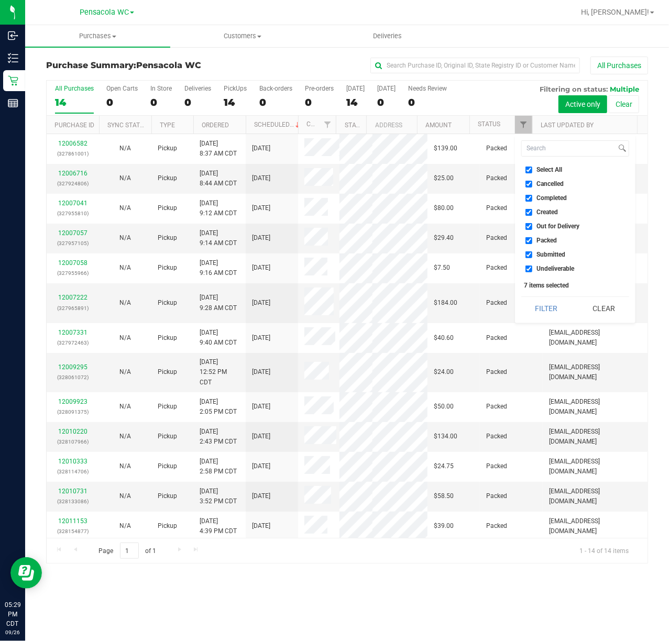
checkbox input "false"
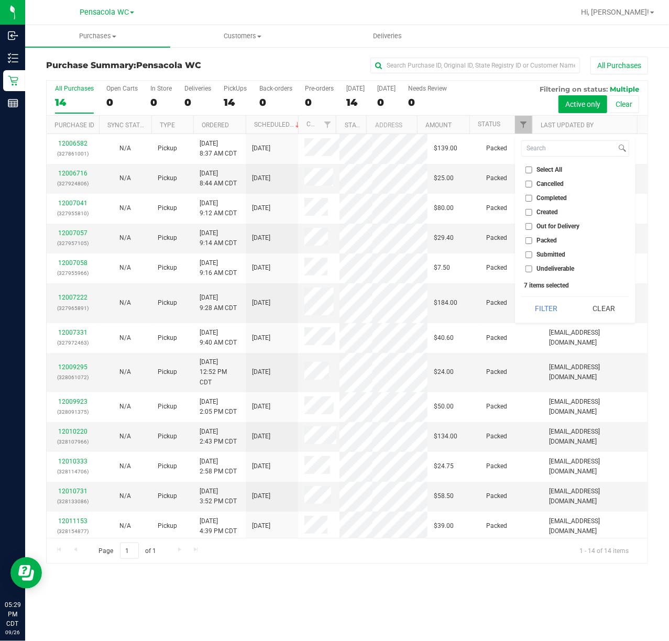
checkbox input "false"
click at [550, 255] on span "Submitted" at bounding box center [551, 254] width 29 height 6
click at [532, 255] on input "Submitted" at bounding box center [528, 254] width 7 height 7
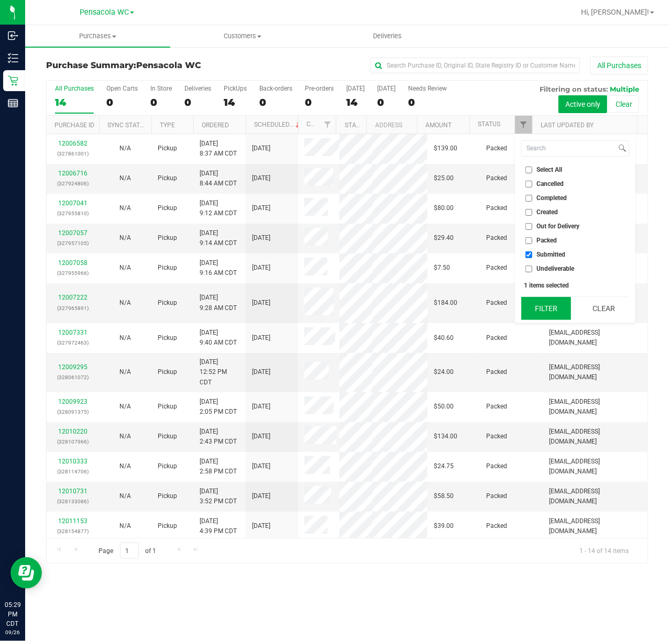
click at [545, 309] on button "Filter" at bounding box center [546, 308] width 50 height 23
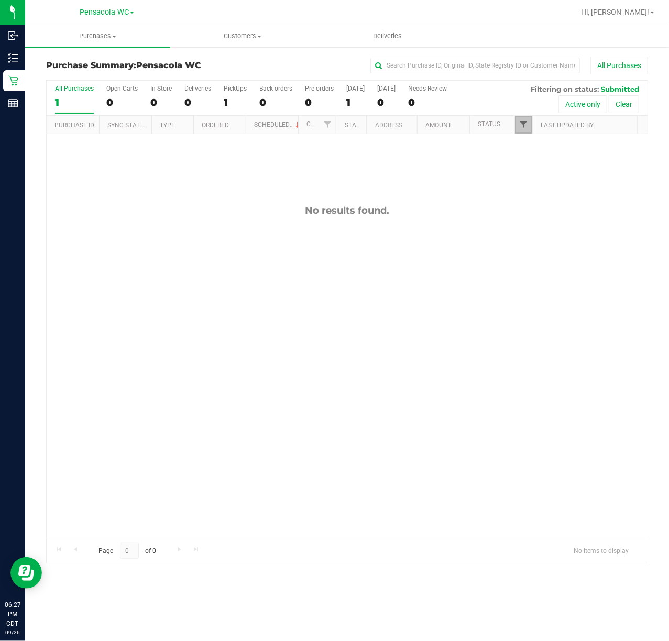
click at [521, 122] on span "Filter" at bounding box center [523, 124] width 8 height 8
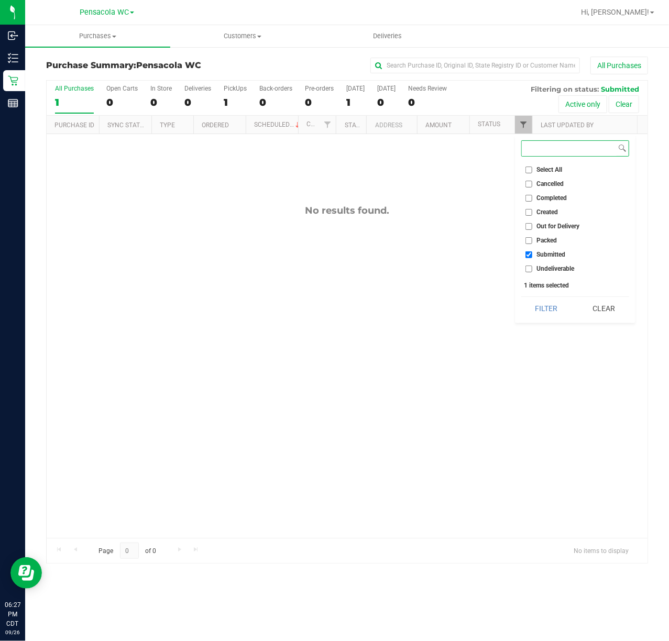
checkbox input "true"
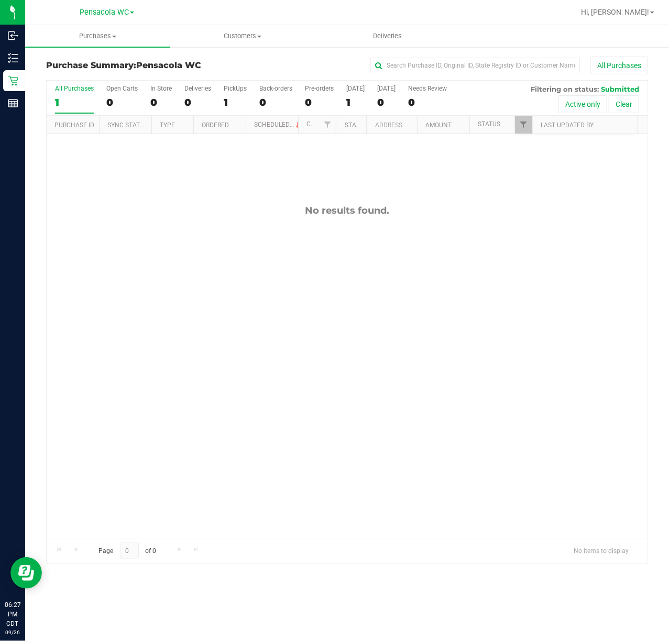
drag, startPoint x: 280, startPoint y: 322, endPoint x: 225, endPoint y: 289, distance: 63.4
click at [280, 321] on div "No results found." at bounding box center [347, 371] width 601 height 475
